Goal: Obtain resource: Download file/media

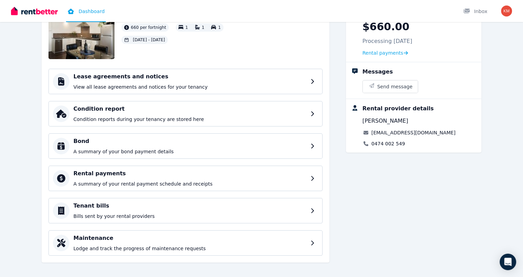
scroll to position [61, 0]
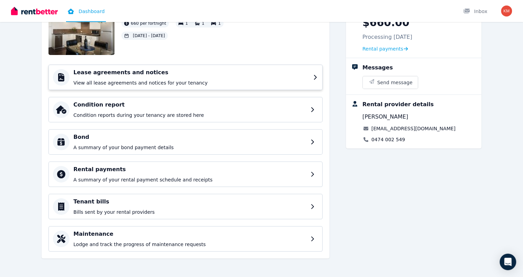
click at [74, 70] on h4 "Lease agreements and notices" at bounding box center [192, 72] width 236 height 8
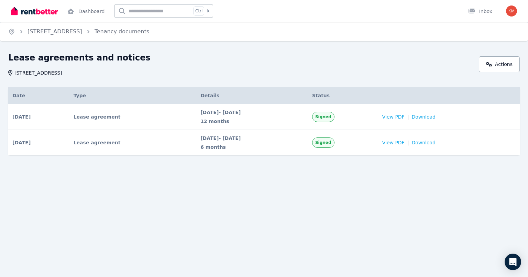
click at [405, 117] on span "View PDF" at bounding box center [393, 116] width 22 height 7
click at [434, 118] on span "Download" at bounding box center [424, 116] width 24 height 7
